Goal: Use online tool/utility: Utilize a website feature to perform a specific function

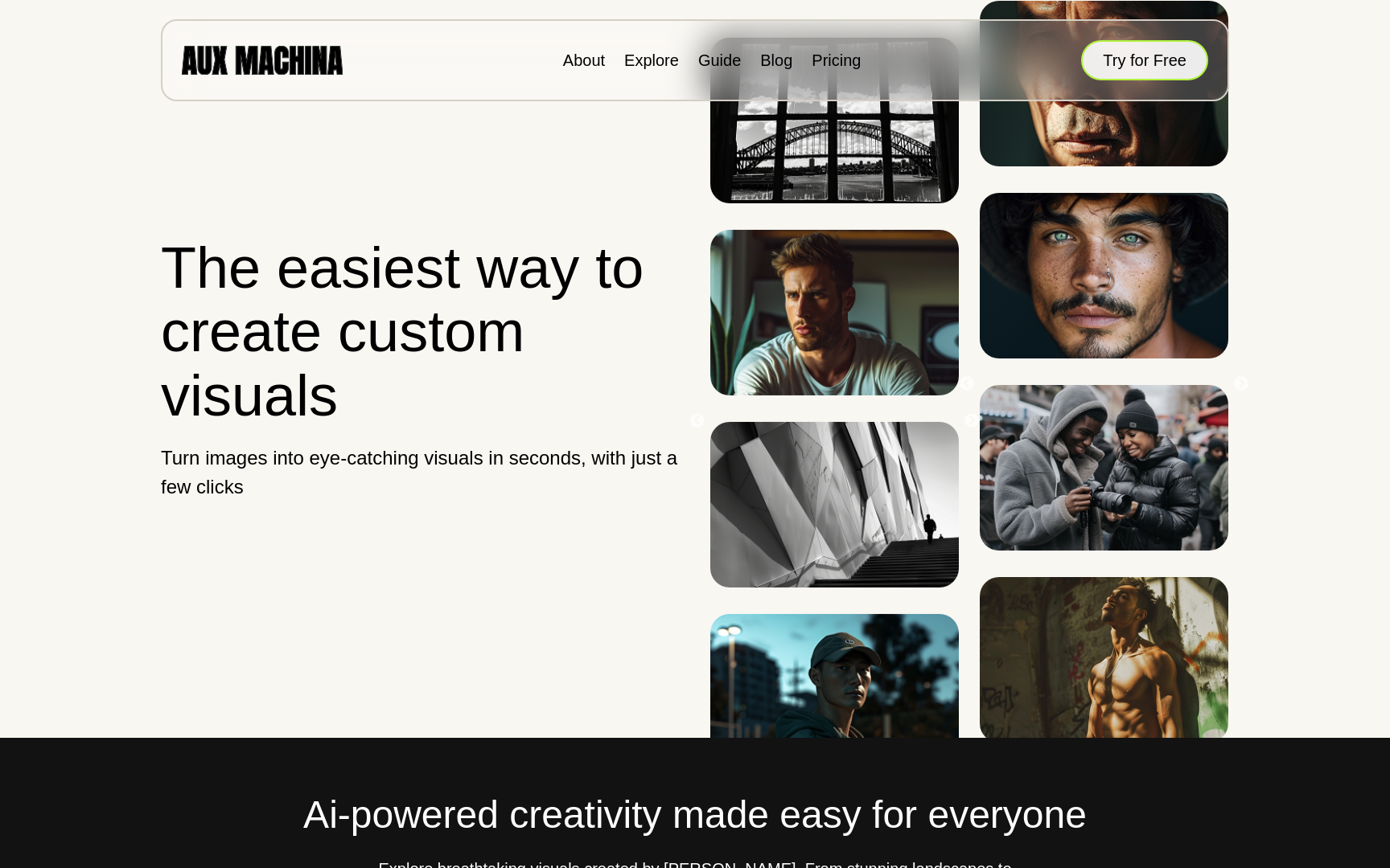
click at [1173, 73] on button "Try for Free" at bounding box center [1144, 60] width 127 height 40
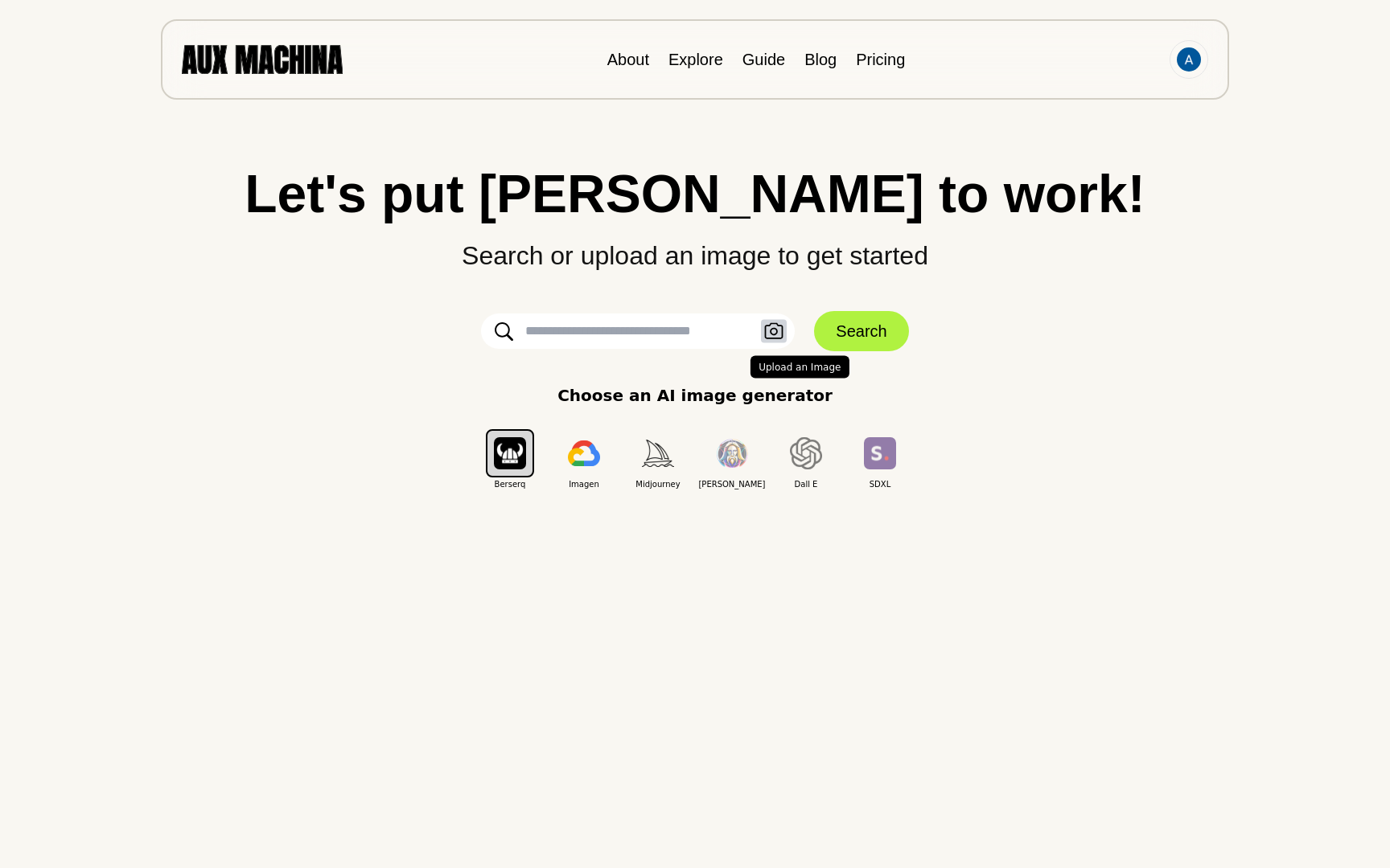
click at [779, 330] on icon "button" at bounding box center [774, 331] width 20 height 17
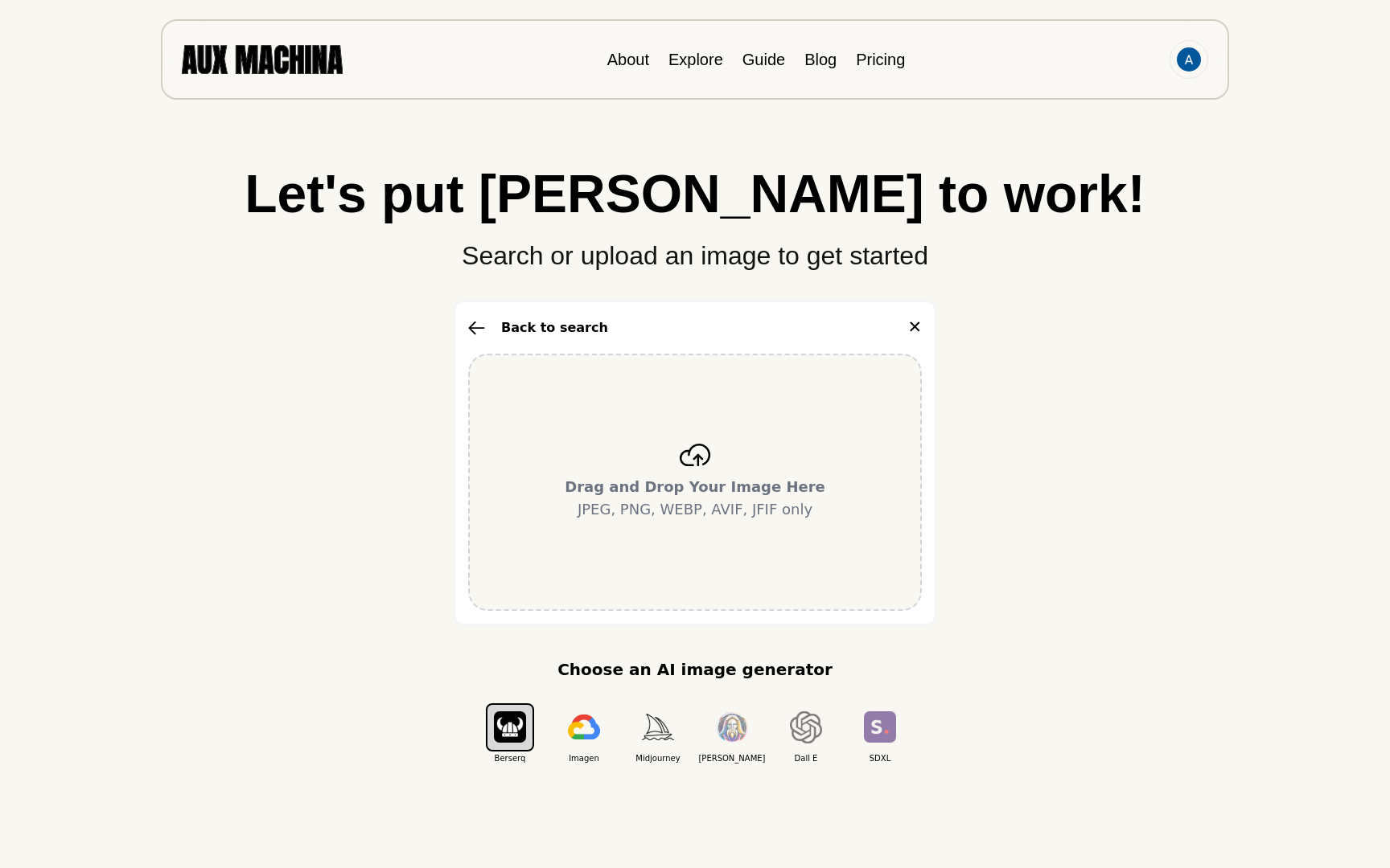
click at [699, 438] on div "Drag and Drop Your Image Here JPEG, PNG, WEBP, AVIF, JFIF only" at bounding box center [695, 482] width 454 height 257
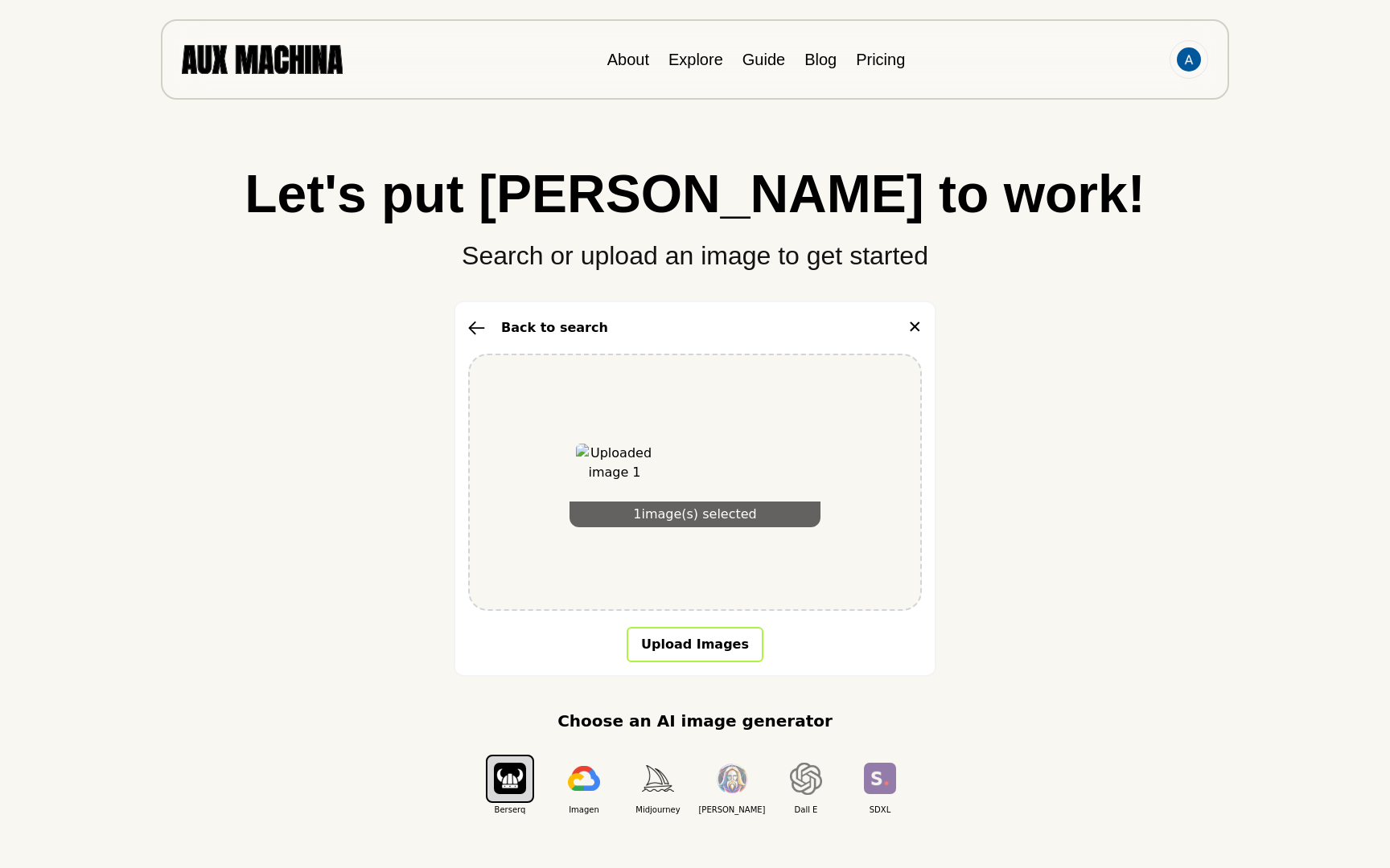
click at [652, 647] on button "Upload Images" at bounding box center [695, 644] width 137 height 35
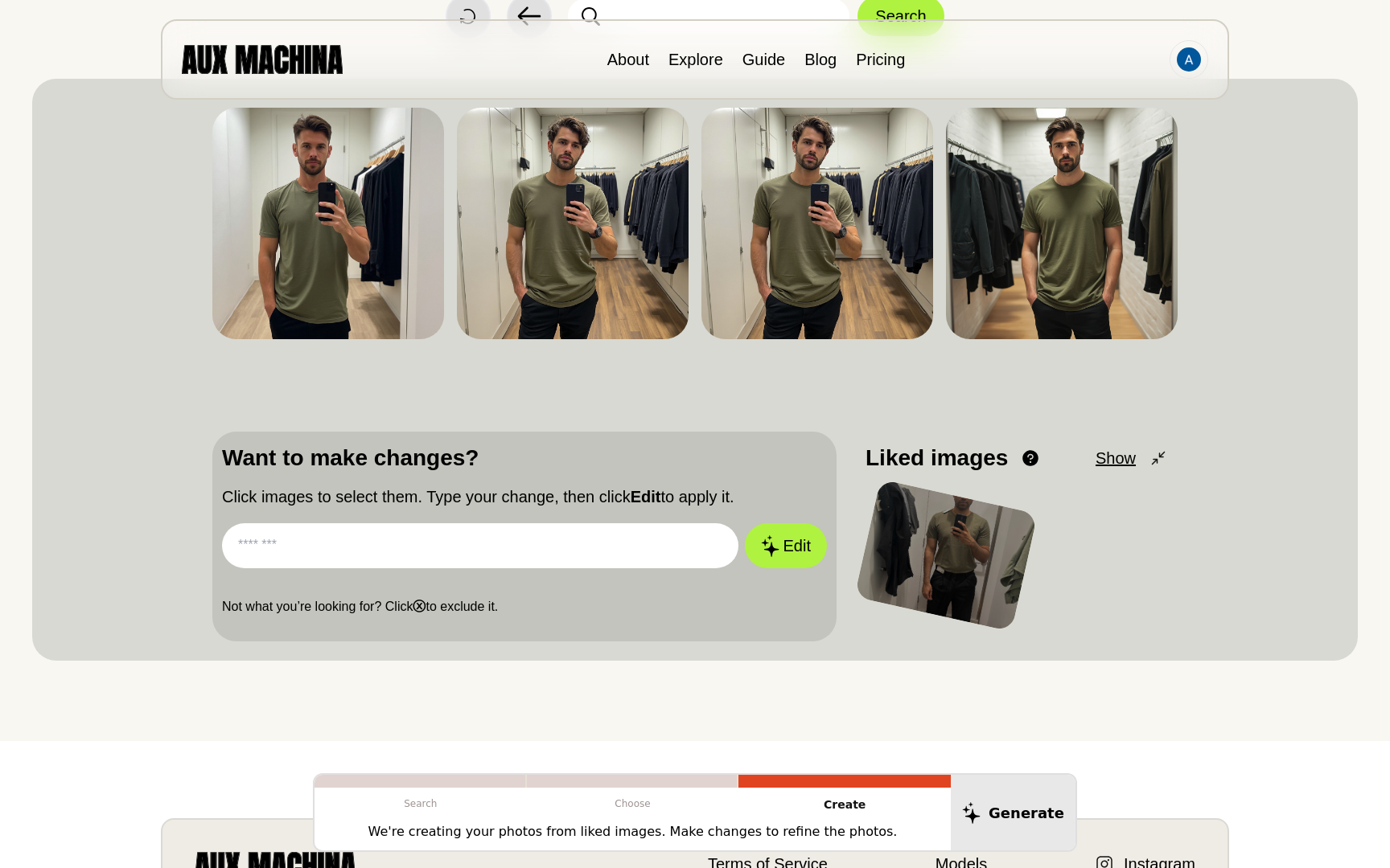
scroll to position [233, 0]
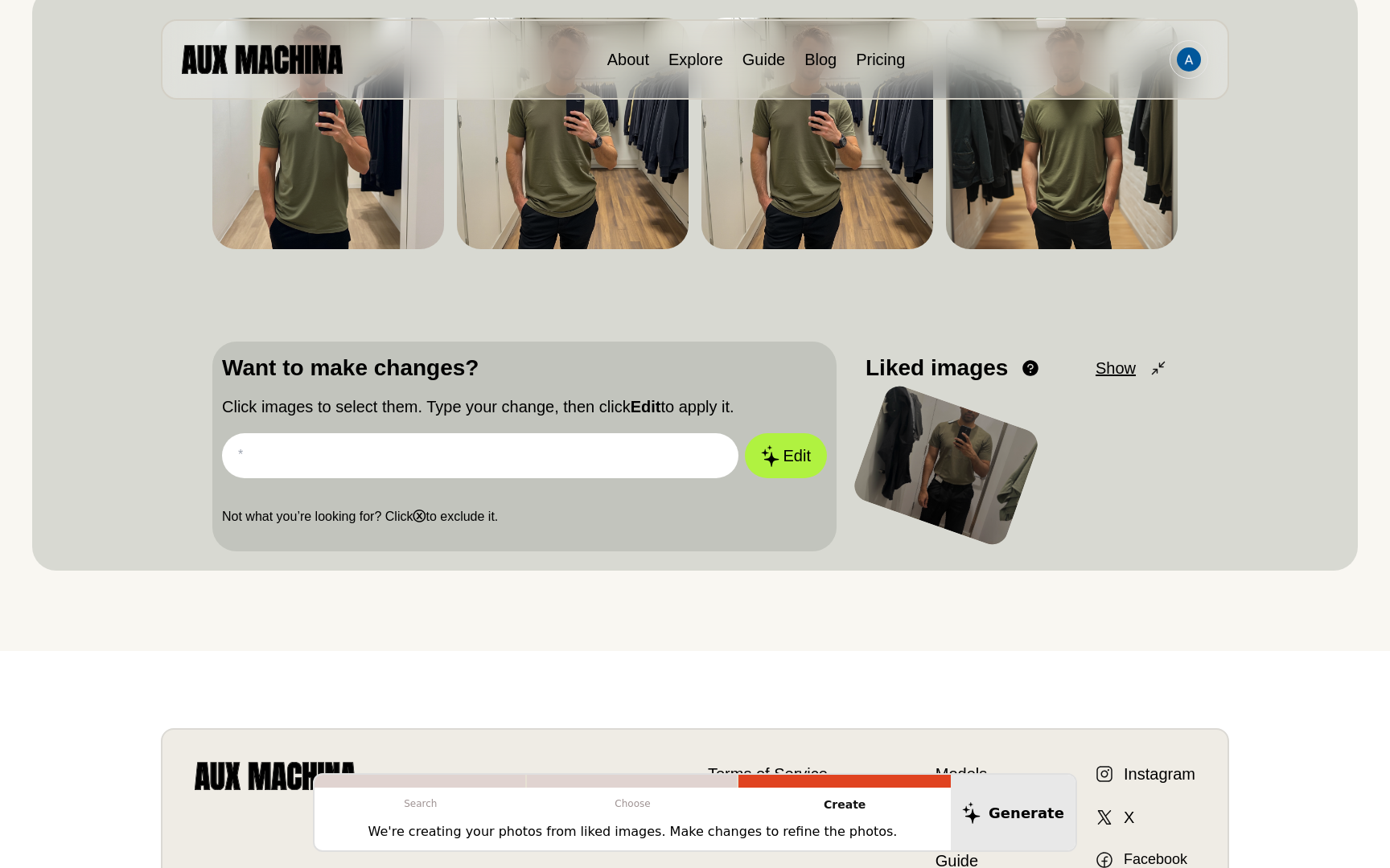
click at [983, 477] on div at bounding box center [946, 465] width 192 height 167
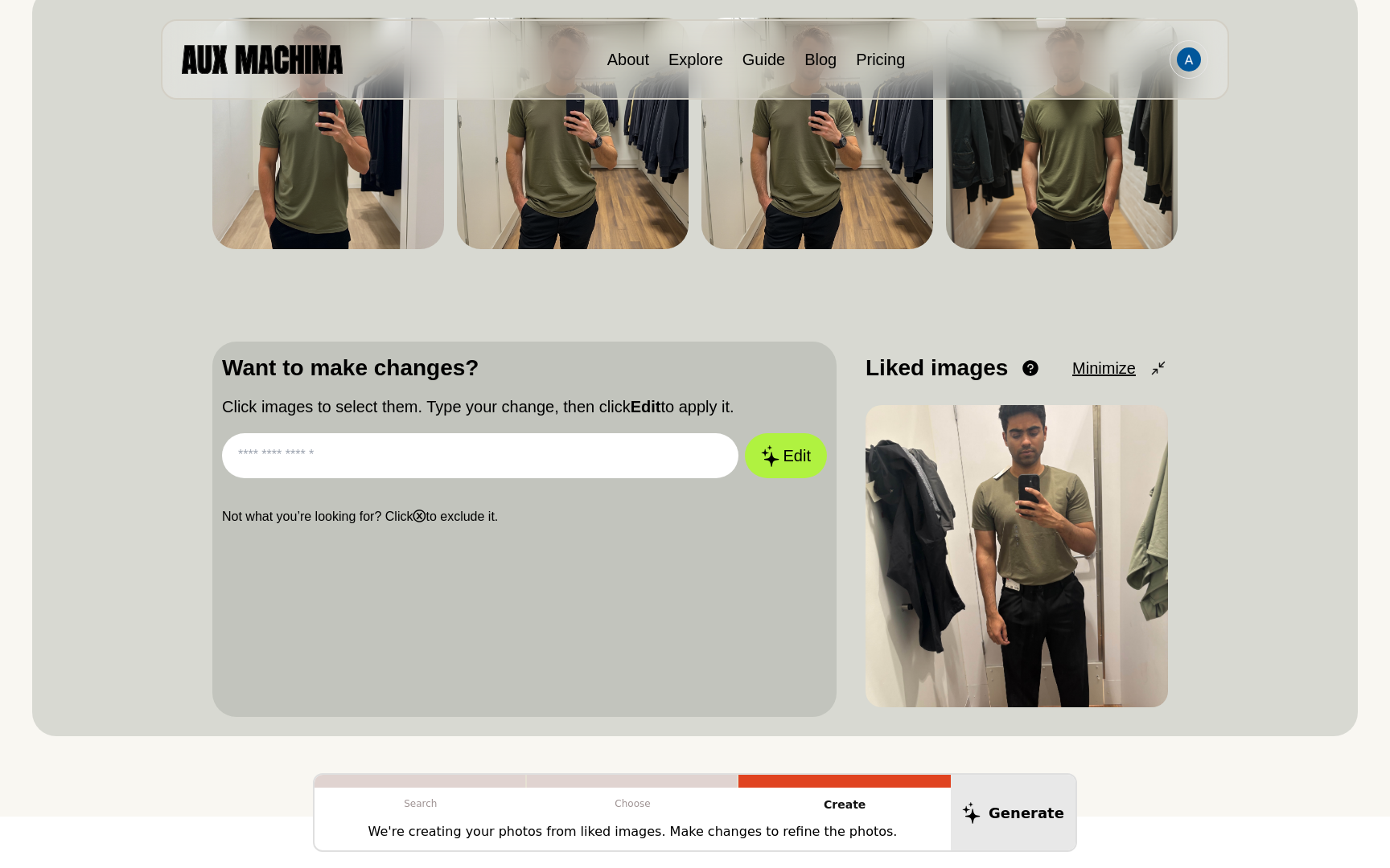
click at [523, 461] on input "text" at bounding box center [480, 455] width 517 height 45
type input "**********"
click at [744, 433] on button "Edit" at bounding box center [785, 455] width 82 height 45
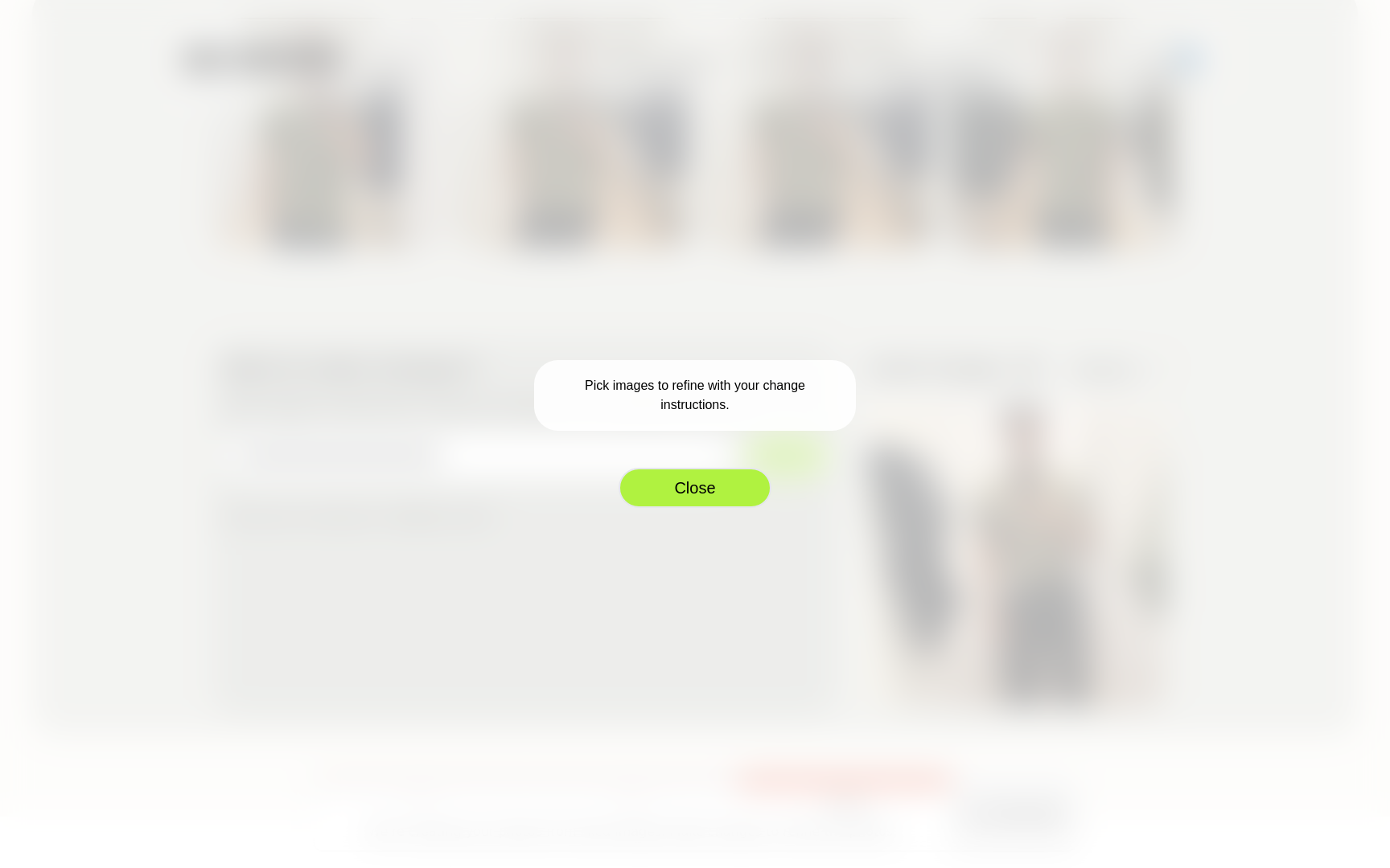
click at [689, 480] on button "Close" at bounding box center [695, 487] width 153 height 40
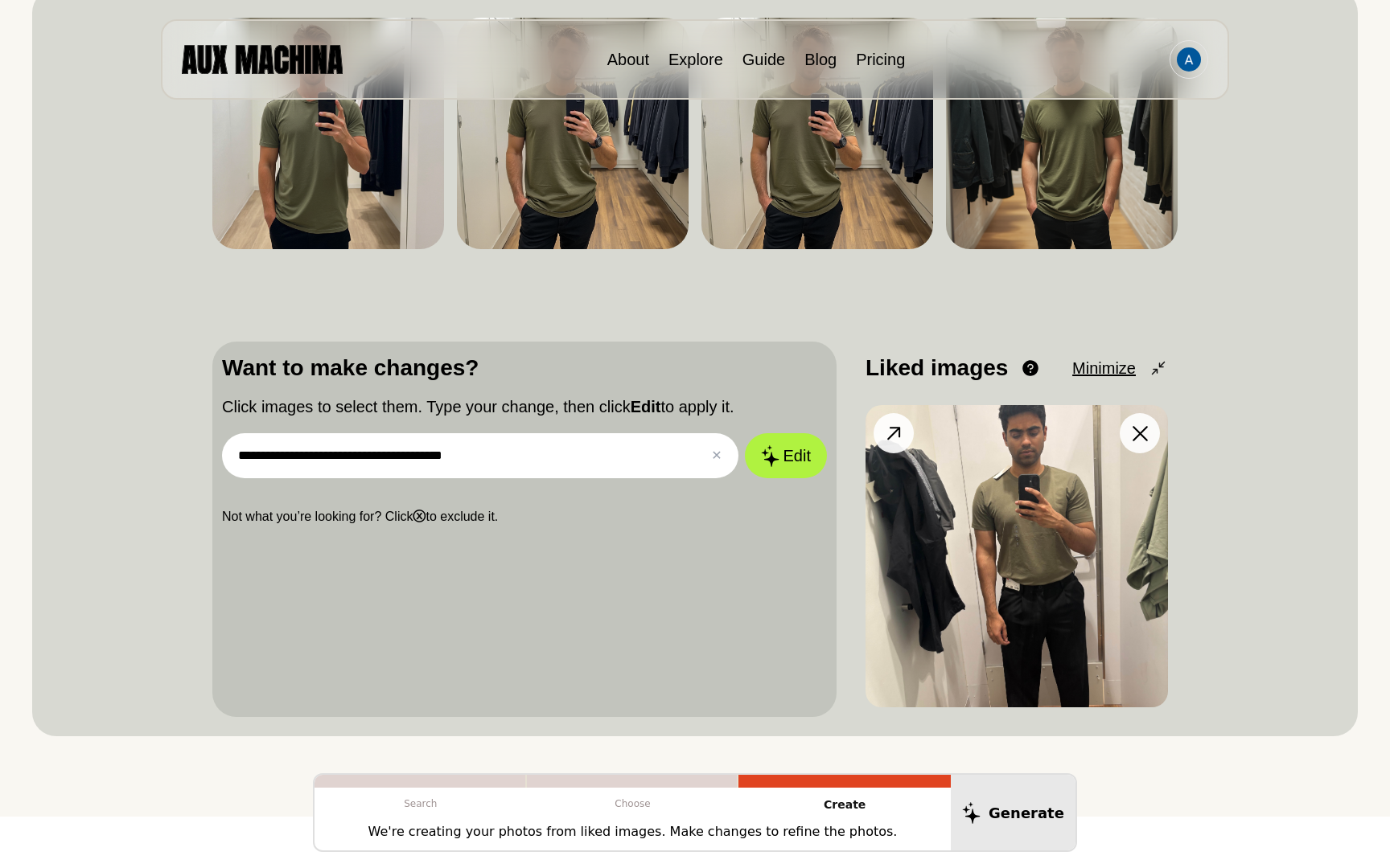
click at [921, 514] on img at bounding box center [1016, 556] width 303 height 303
click at [929, 429] on img at bounding box center [1016, 556] width 303 height 303
click at [796, 454] on button "Edit" at bounding box center [786, 456] width 87 height 47
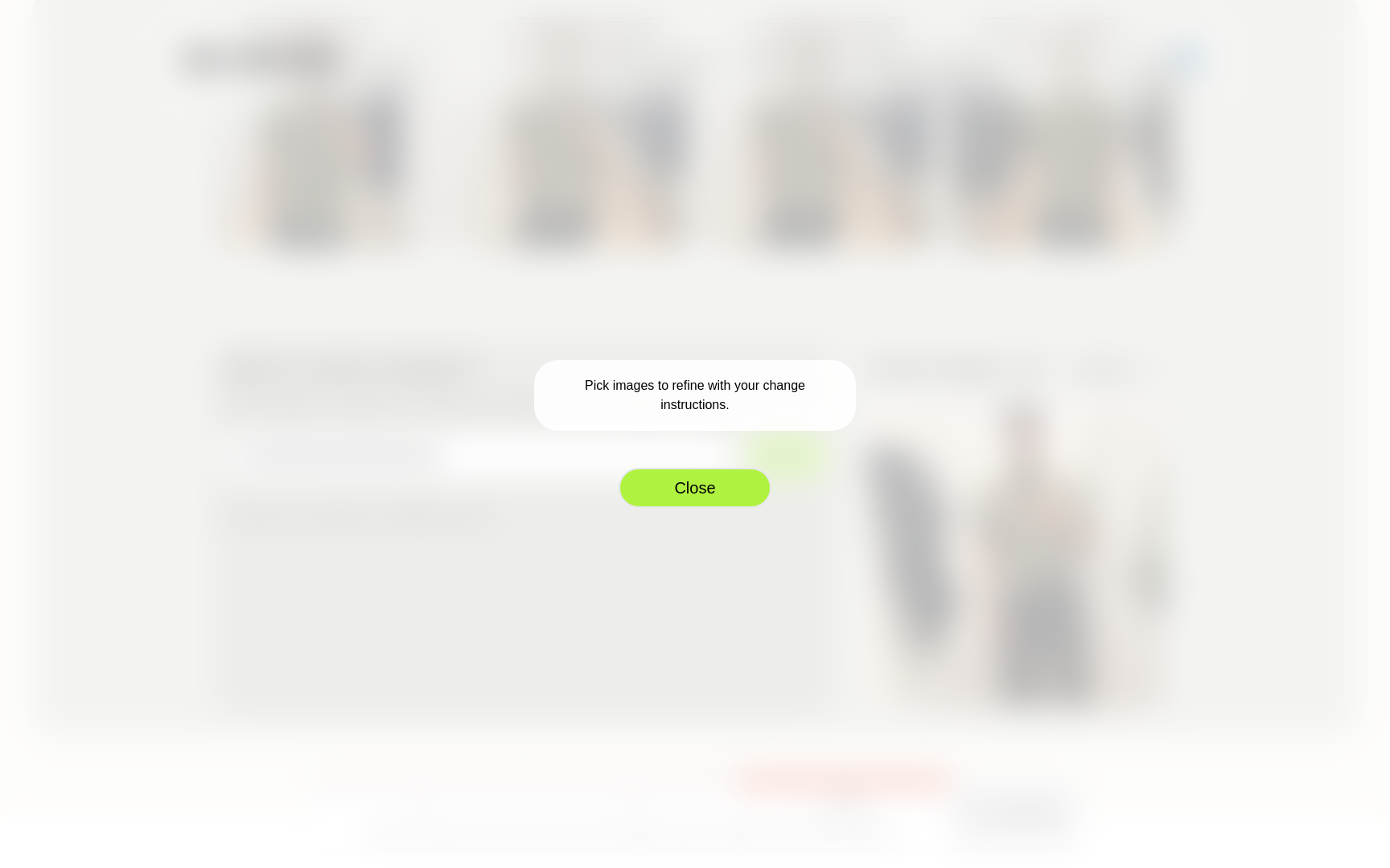
click at [698, 503] on button "Close" at bounding box center [695, 487] width 153 height 40
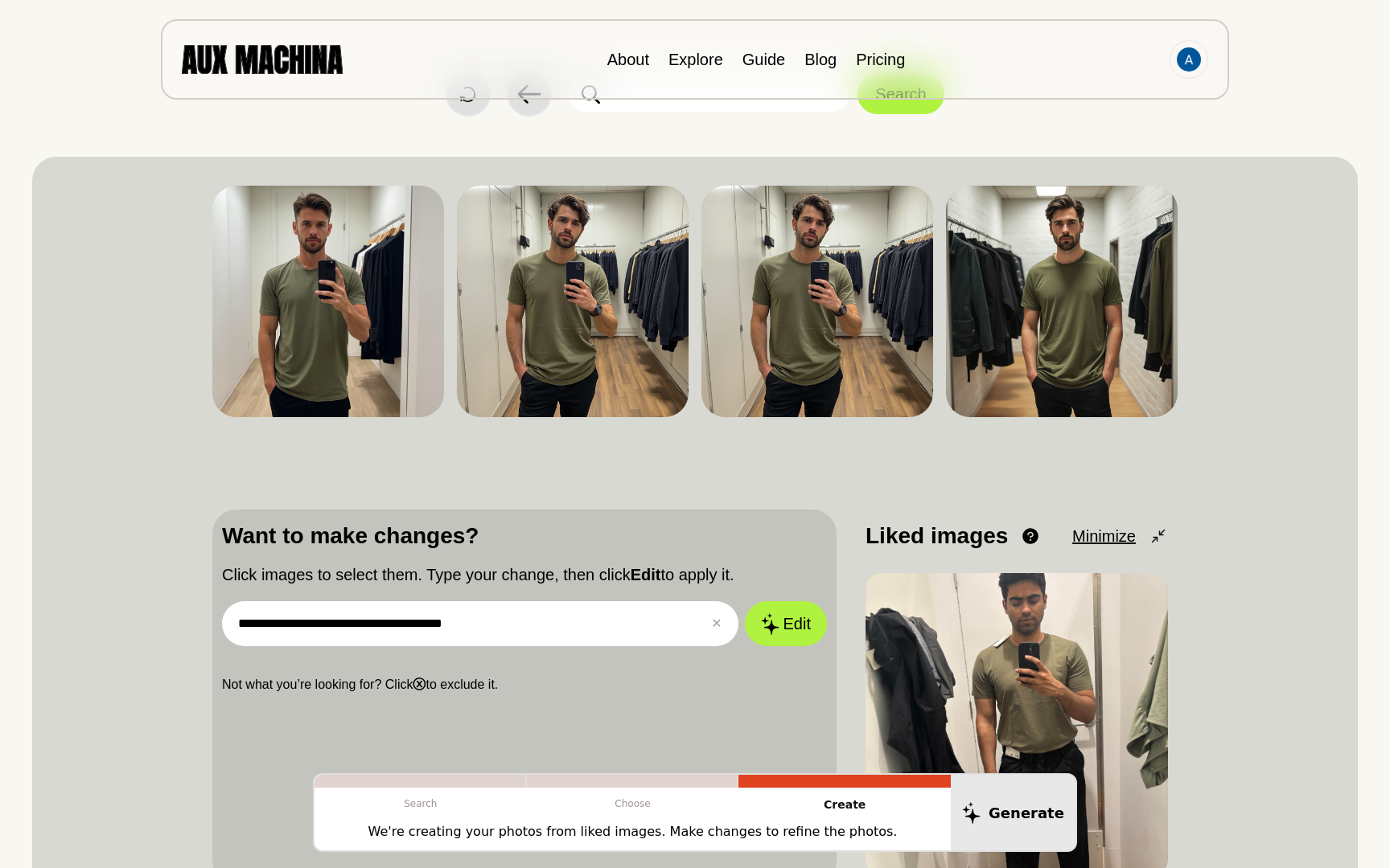
scroll to position [43, 0]
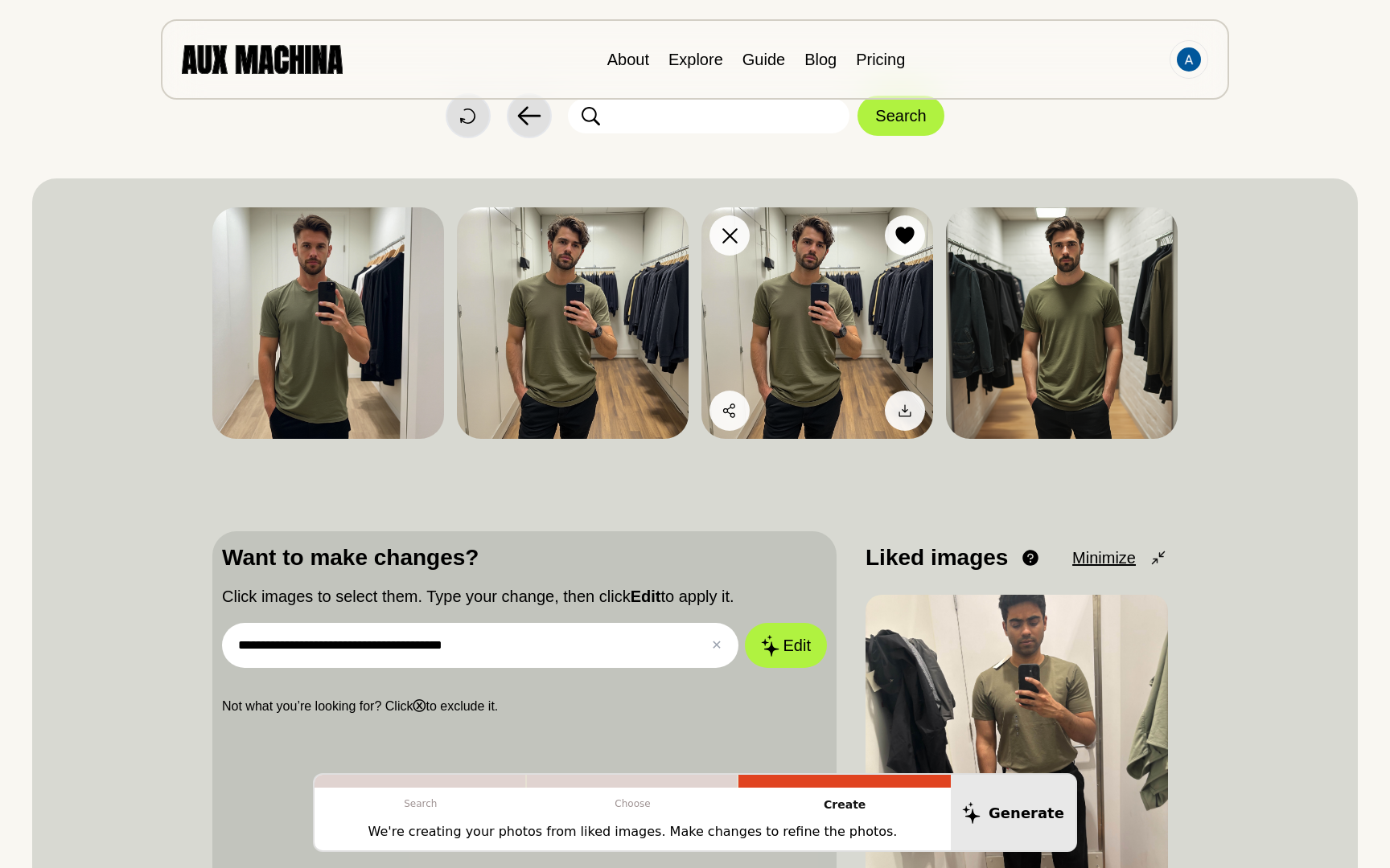
click at [795, 363] on img at bounding box center [817, 323] width 232 height 232
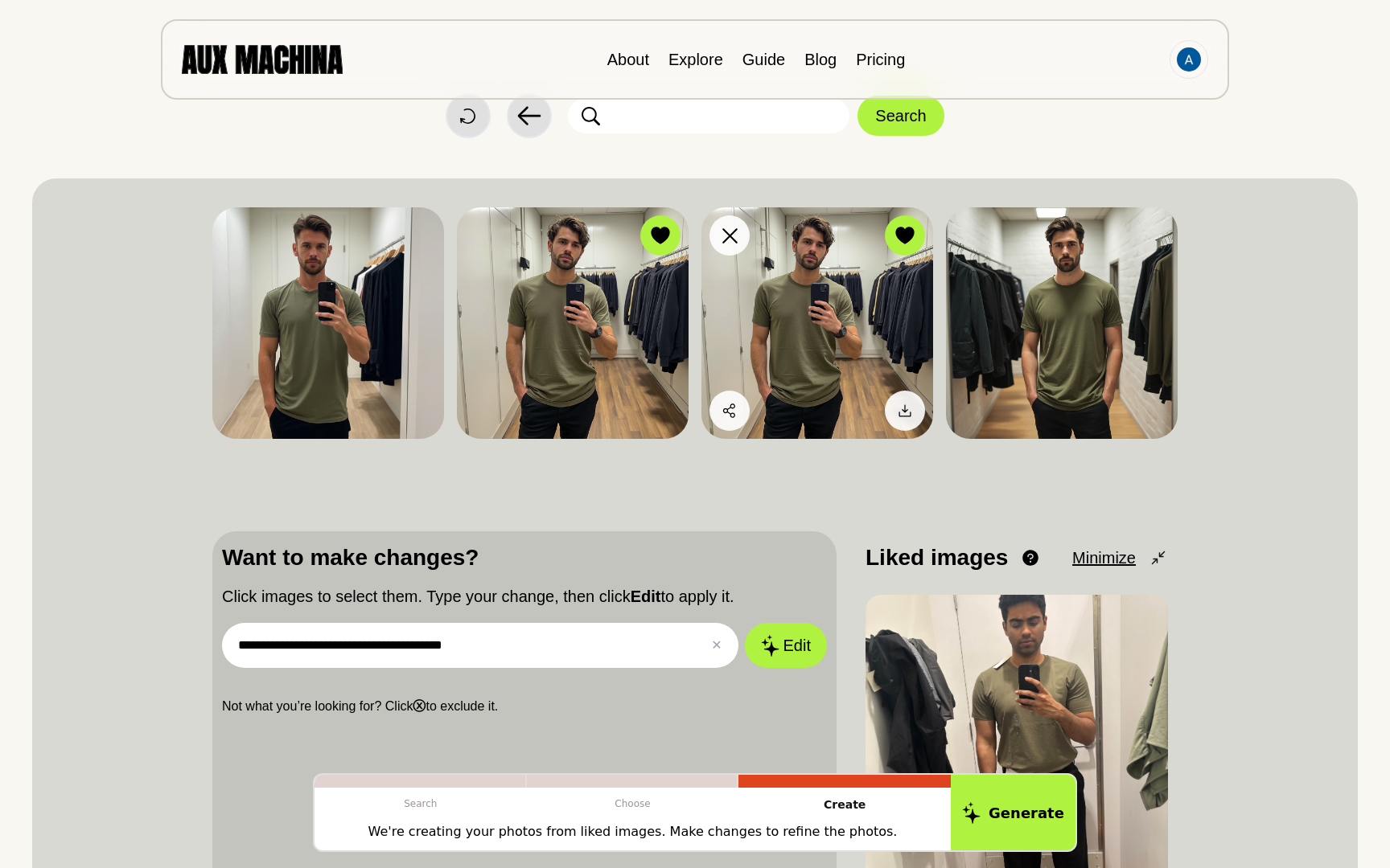
click at [795, 370] on img at bounding box center [817, 323] width 232 height 232
click at [1103, 252] on img at bounding box center [1062, 323] width 232 height 232
click at [1128, 246] on img at bounding box center [1062, 323] width 232 height 232
click at [900, 240] on icon at bounding box center [904, 236] width 19 height 18
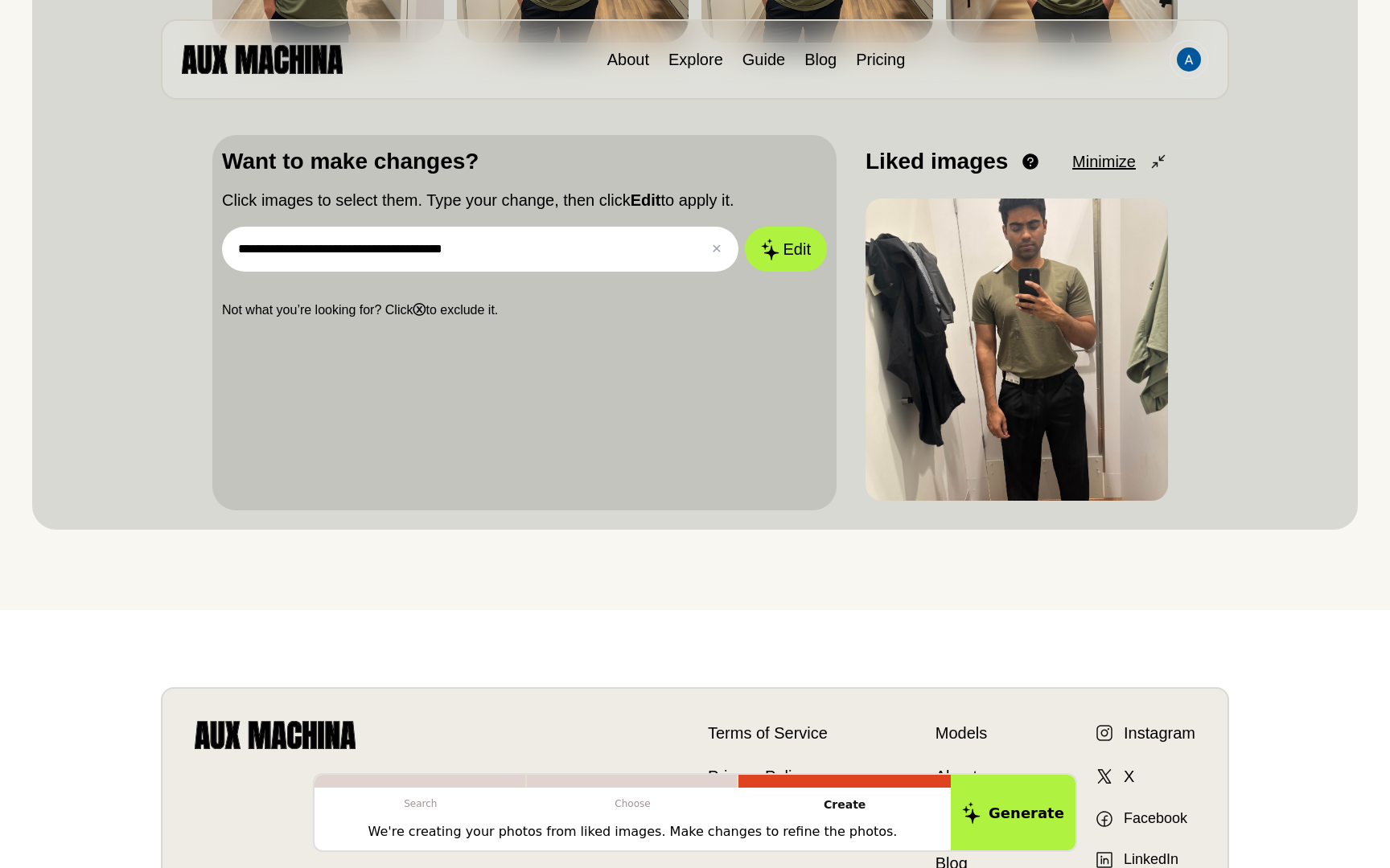
scroll to position [0, 0]
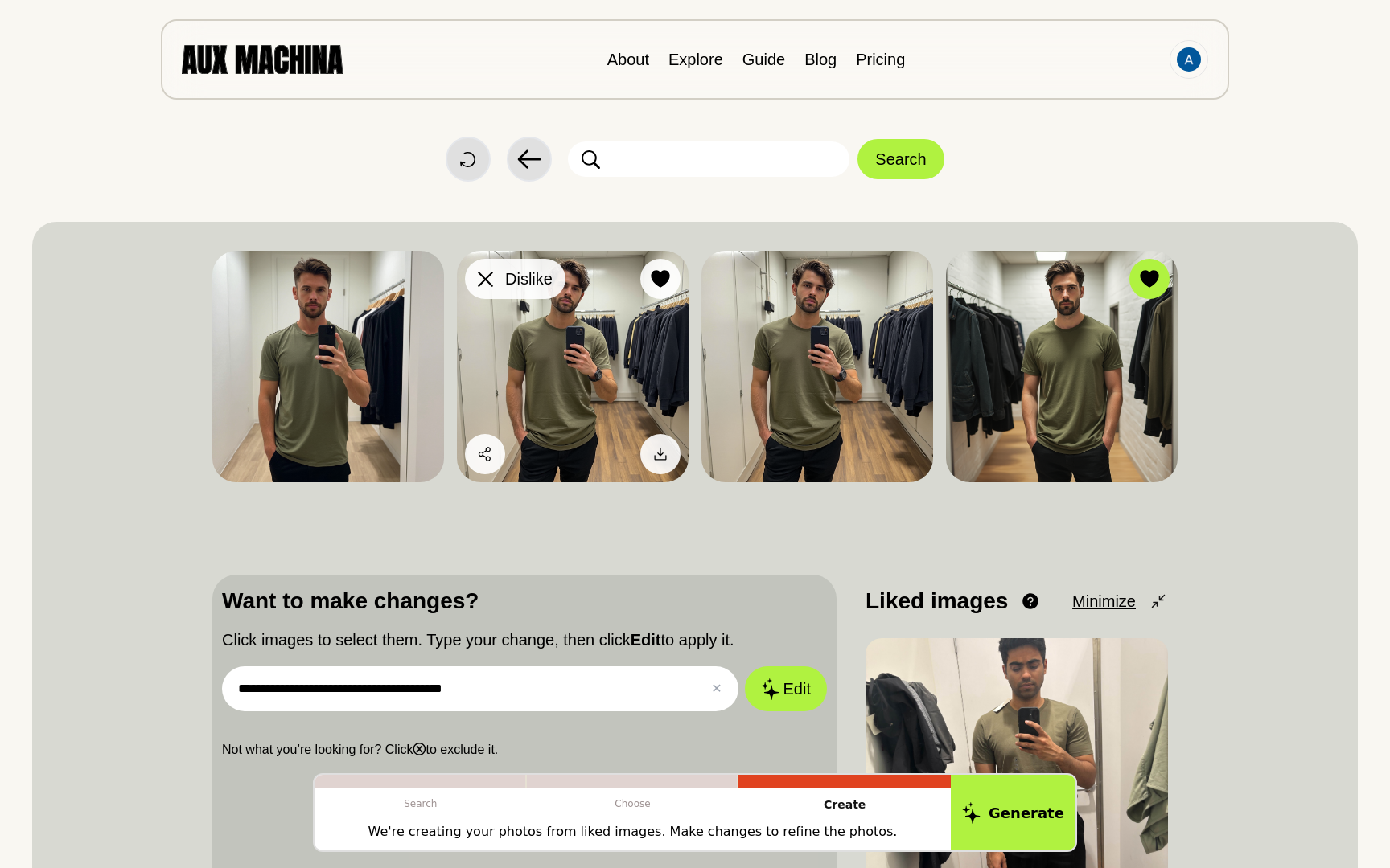
click at [485, 260] on button "Dislike" at bounding box center [515, 278] width 100 height 40
click at [484, 273] on icon at bounding box center [485, 279] width 16 height 16
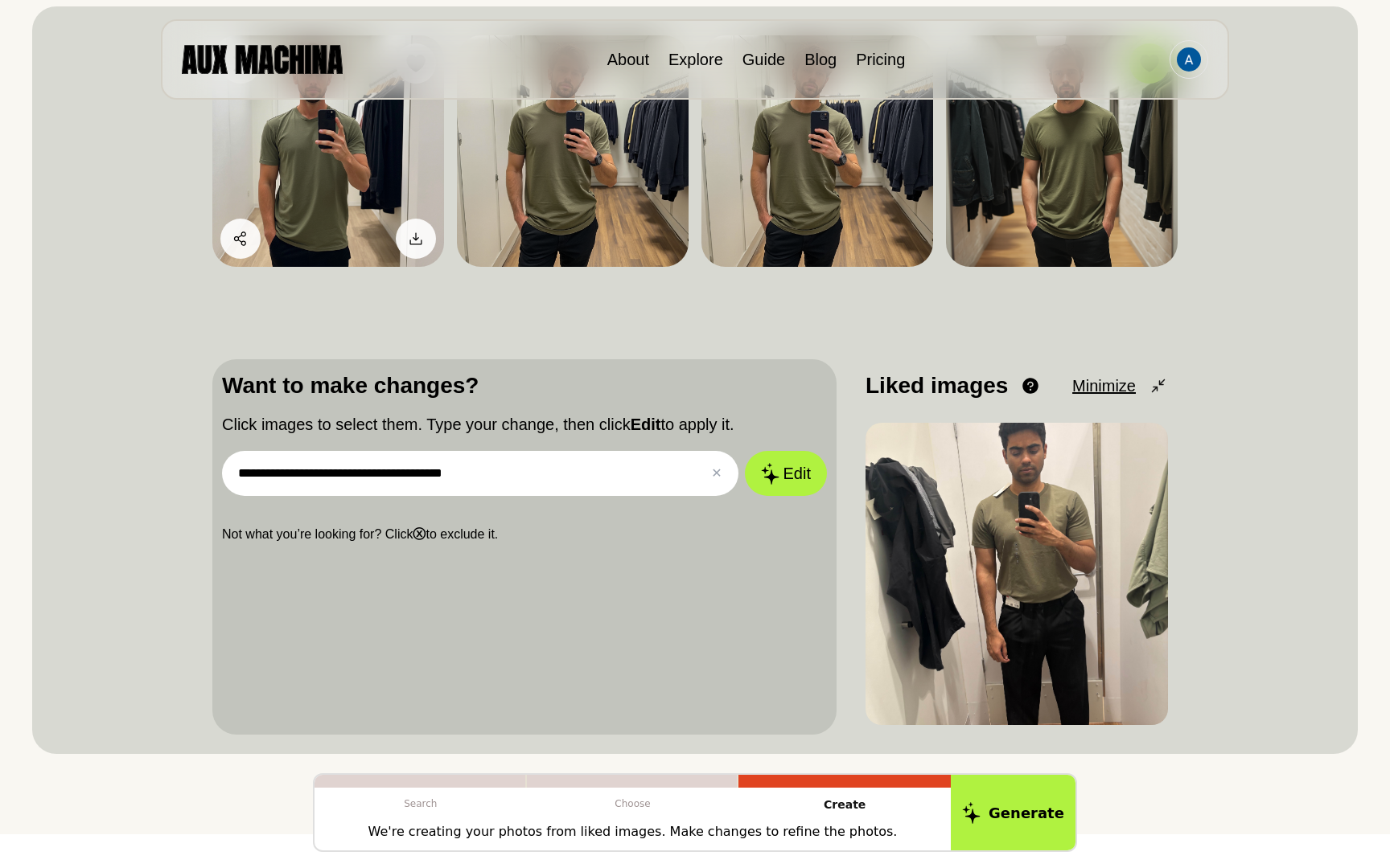
scroll to position [208, 0]
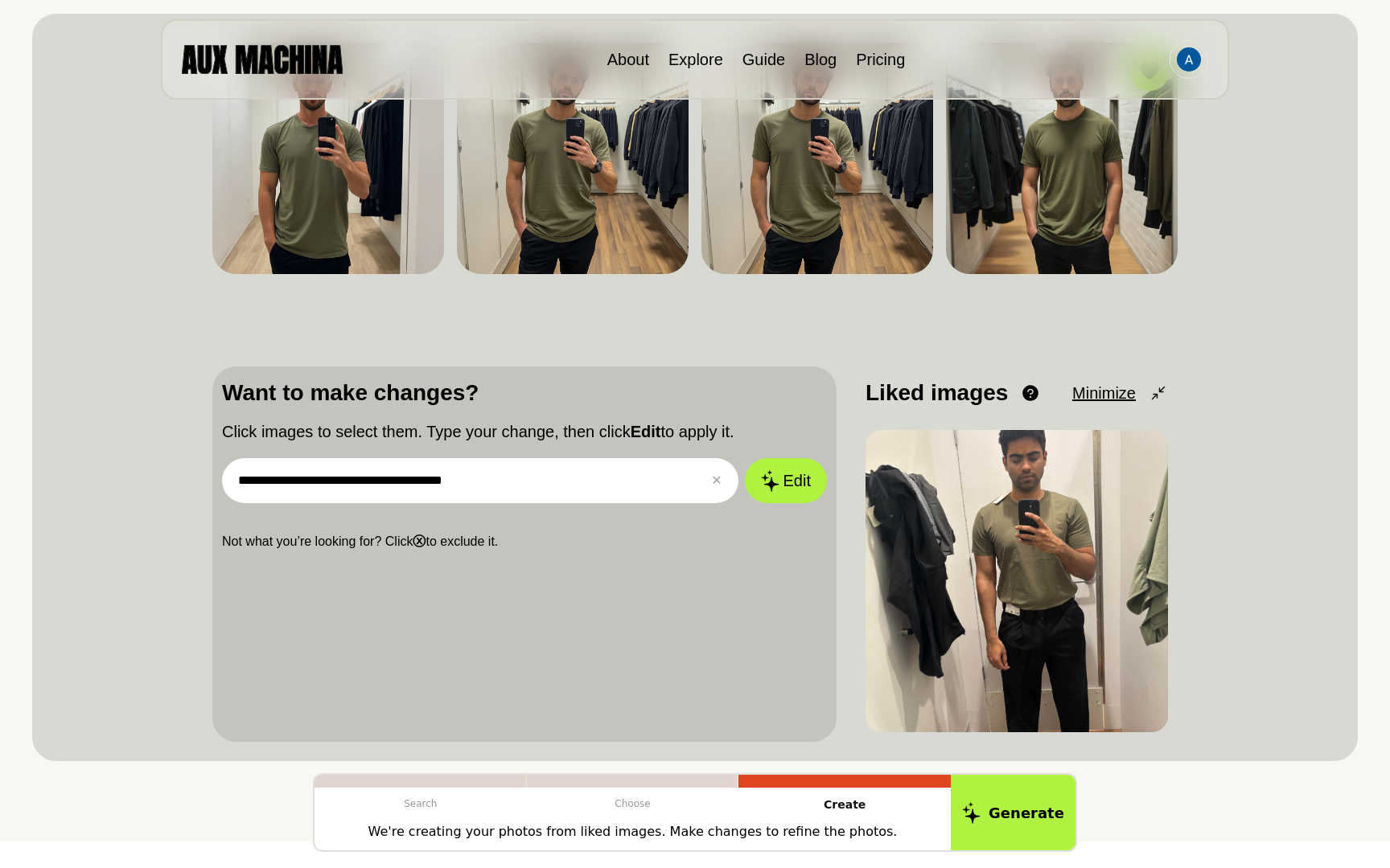
drag, startPoint x: 1026, startPoint y: 544, endPoint x: 637, endPoint y: 463, distance: 397.3
click at [637, 463] on div "**********" at bounding box center [695, 554] width 965 height 375
click at [637, 463] on input "**********" at bounding box center [480, 480] width 517 height 45
click at [586, 157] on img at bounding box center [573, 158] width 232 height 232
click at [774, 498] on button "Edit" at bounding box center [786, 481] width 87 height 47
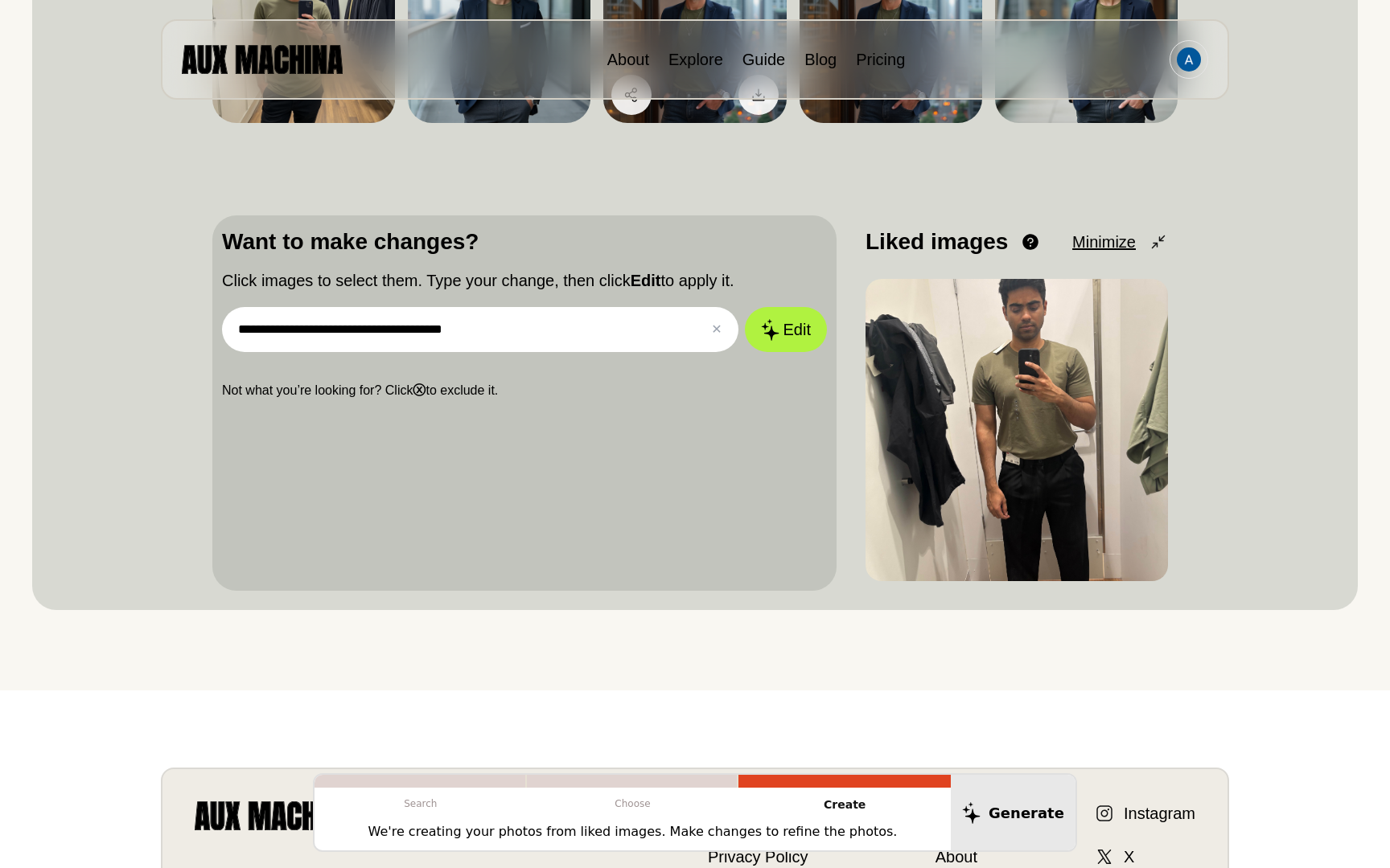
scroll to position [0, 0]
